Goal: Task Accomplishment & Management: Manage account settings

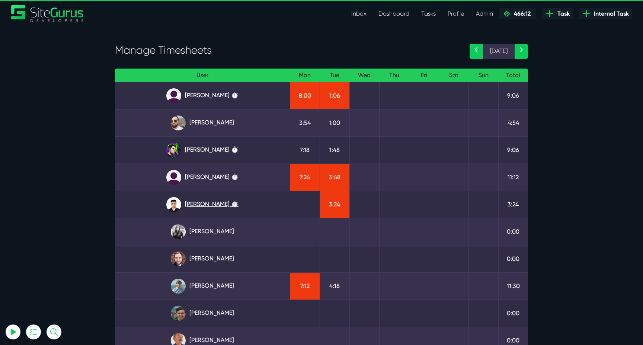
type input "luke@sitegurus.io"
click at [202, 205] on link "Kevin Abelgas ⏱️" at bounding box center [202, 204] width 163 height 15
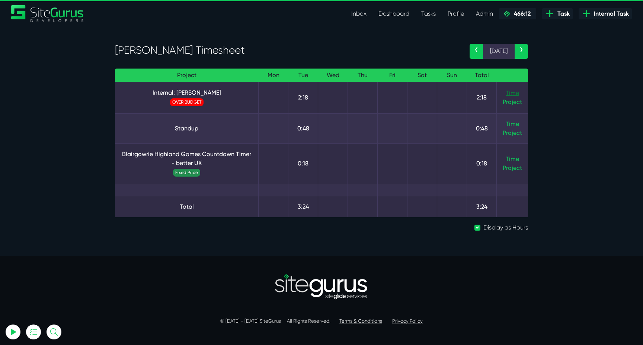
type input "[EMAIL_ADDRESS][DOMAIN_NAME]"
click at [508, 93] on link "Time" at bounding box center [512, 92] width 13 height 7
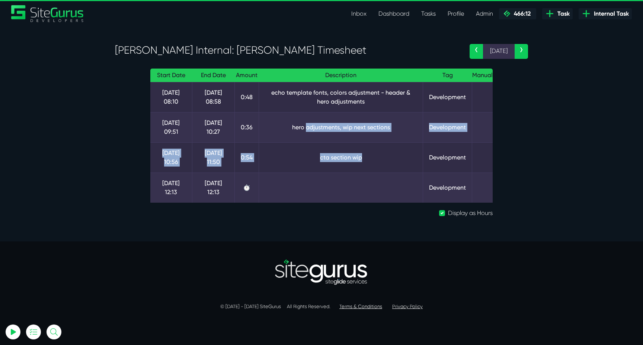
drag, startPoint x: 303, startPoint y: 125, endPoint x: 399, endPoint y: 160, distance: 102.0
click at [398, 159] on tbody "9 Sep 08:10 9 Sep 08:58 0:48 echo template fonts, colors adjustment - header & …" at bounding box center [321, 142] width 342 height 121
click at [399, 160] on td "cta section wip" at bounding box center [341, 157] width 164 height 30
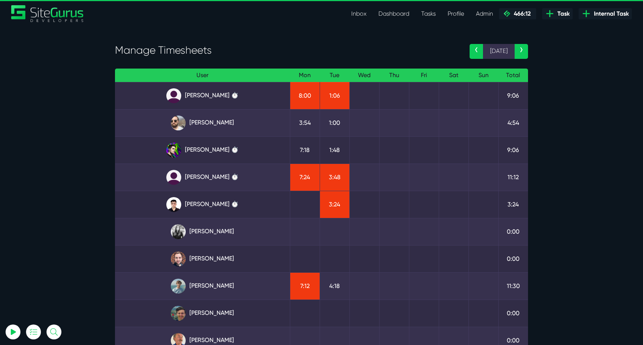
click at [192, 145] on link "[PERSON_NAME] ⏱️" at bounding box center [202, 150] width 163 height 15
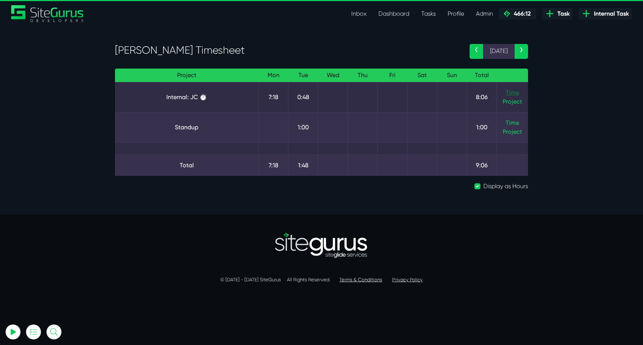
click at [507, 93] on link "Time" at bounding box center [512, 92] width 13 height 7
